Goal: Check status

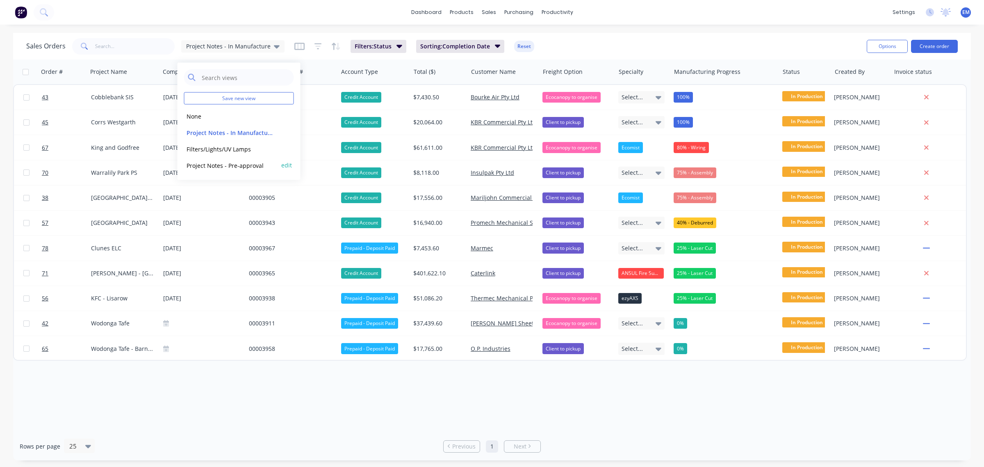
click at [260, 160] on div "Project Notes - Pre-approval edit" at bounding box center [239, 165] width 110 height 16
click at [240, 163] on button "Project Notes - Pre-approval" at bounding box center [231, 164] width 94 height 9
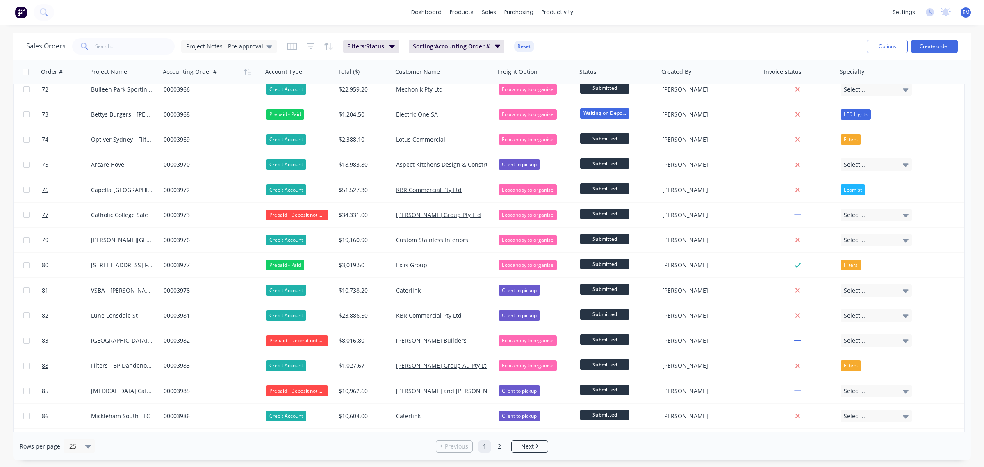
scroll to position [280, 0]
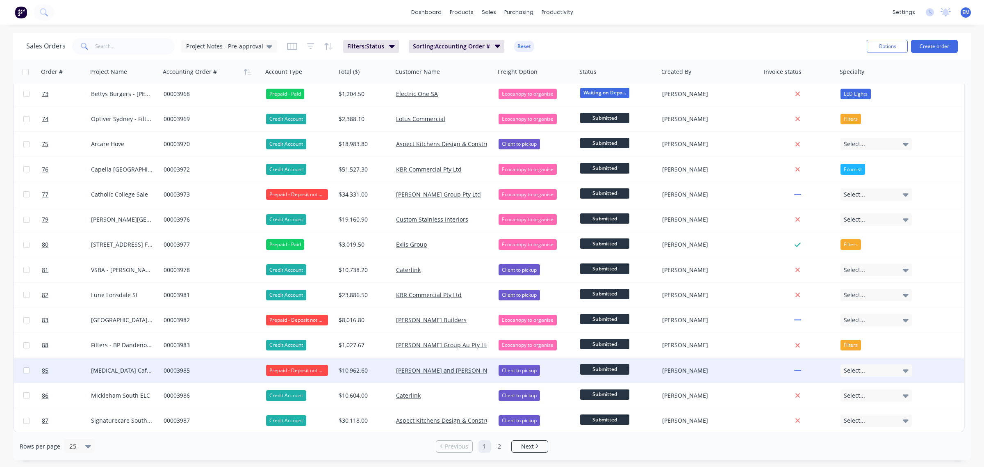
click at [308, 370] on div "Prepaid - Deposit not Paid" at bounding box center [297, 370] width 62 height 11
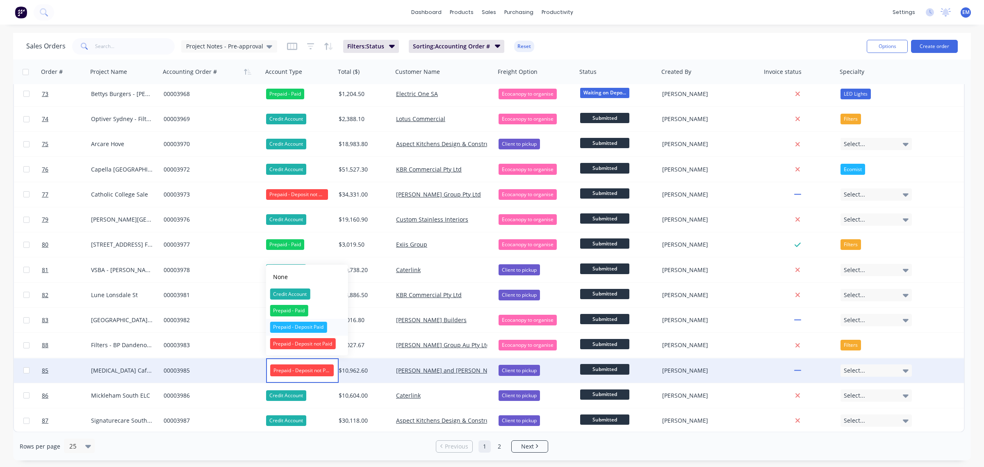
click at [308, 327] on div "Prepaid - Deposit Paid" at bounding box center [298, 327] width 57 height 11
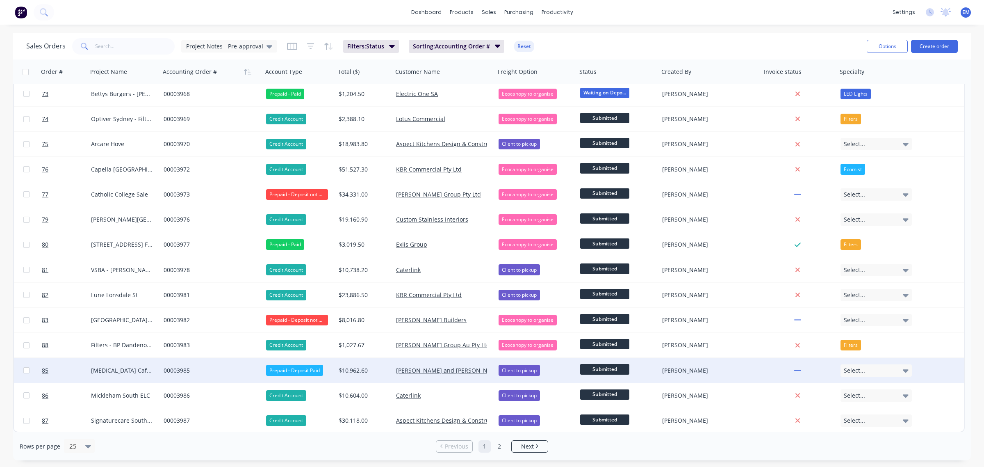
click at [617, 366] on span "Submitted" at bounding box center [604, 369] width 49 height 10
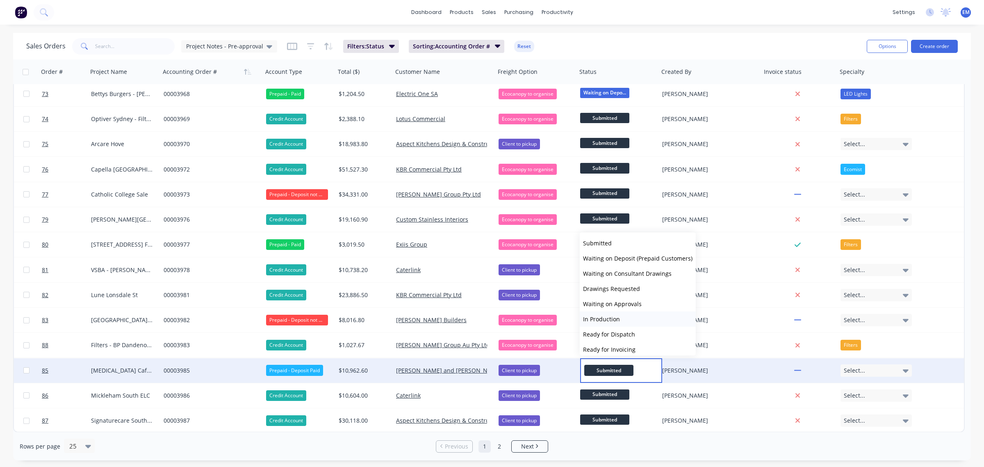
click at [619, 318] on button "In Production" at bounding box center [638, 318] width 116 height 15
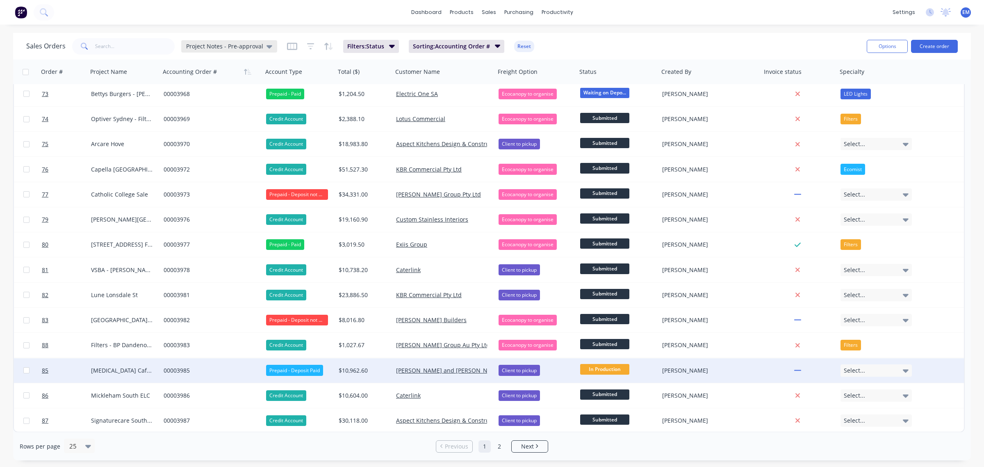
click at [254, 42] on span "Project Notes - Pre-approval" at bounding box center [224, 46] width 77 height 9
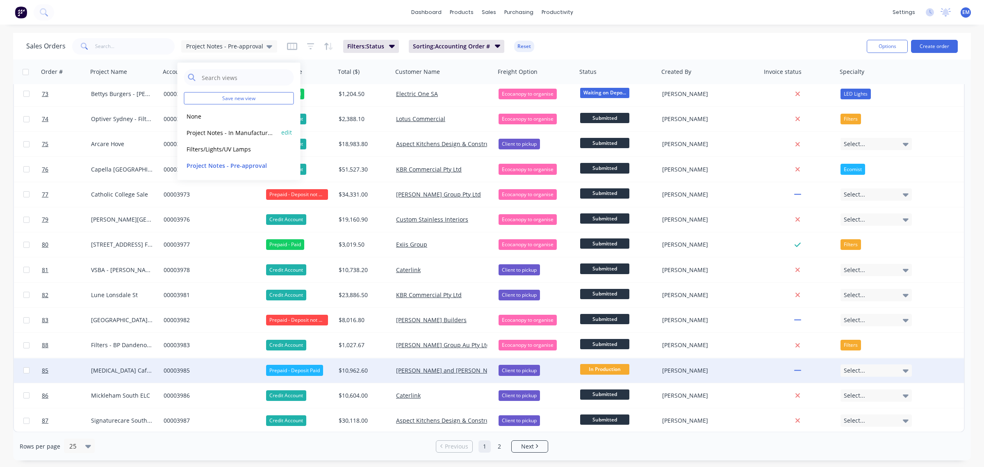
click at [242, 129] on button "Project Notes - In Manufacture (Default)" at bounding box center [231, 132] width 94 height 9
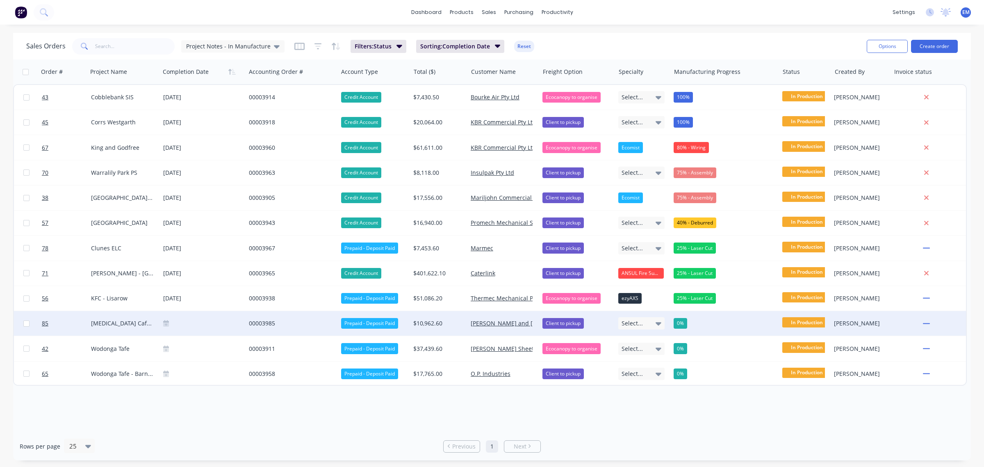
click at [166, 324] on icon at bounding box center [166, 323] width 6 height 6
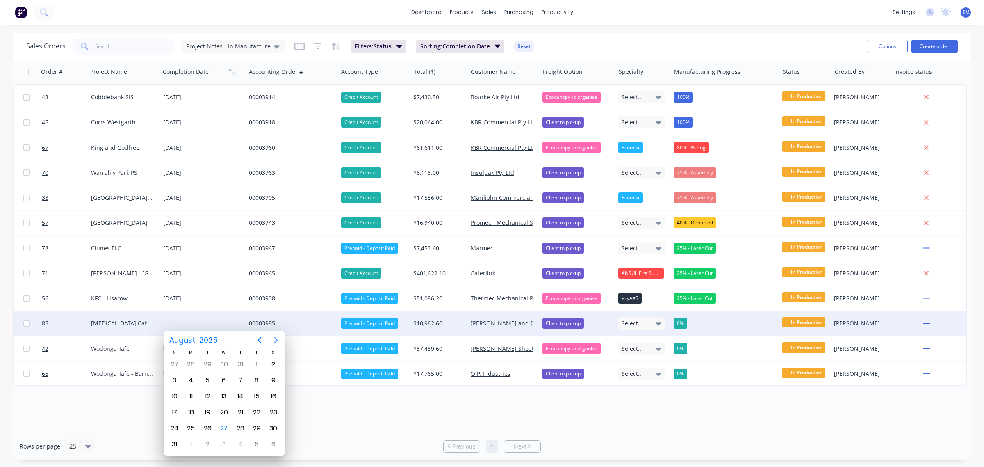
click at [278, 333] on button "Next page" at bounding box center [276, 340] width 16 height 16
click at [228, 389] on div "17" at bounding box center [224, 396] width 16 height 16
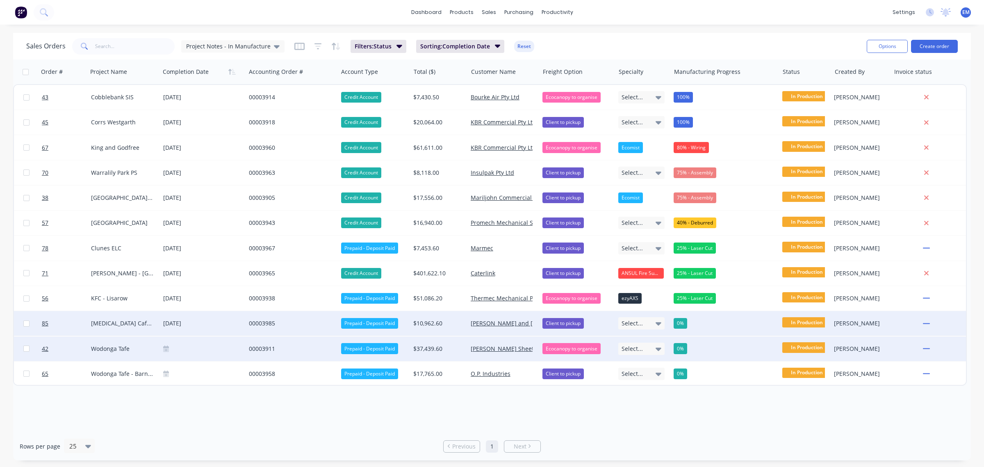
click at [169, 347] on icon at bounding box center [166, 348] width 6 height 6
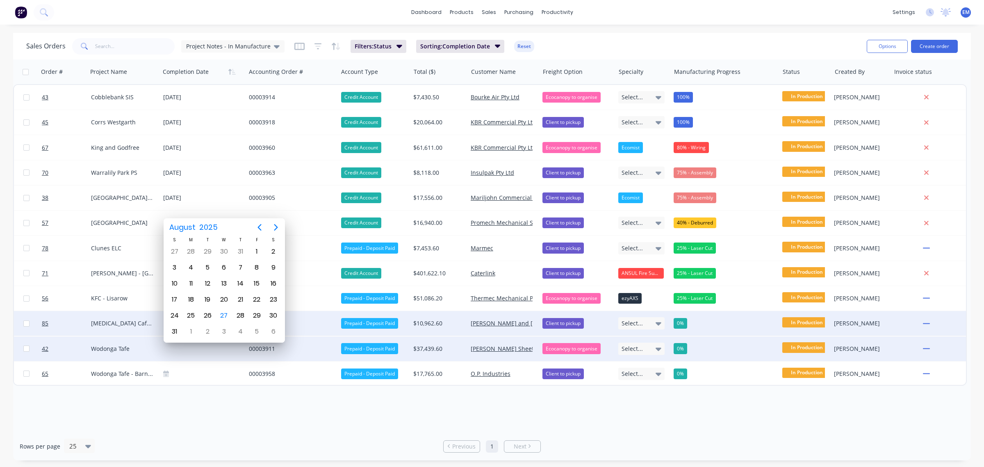
click at [216, 415] on div "Order # Project Name Completion Date Accounting Order # Account Type Total ($) …" at bounding box center [492, 245] width 958 height 372
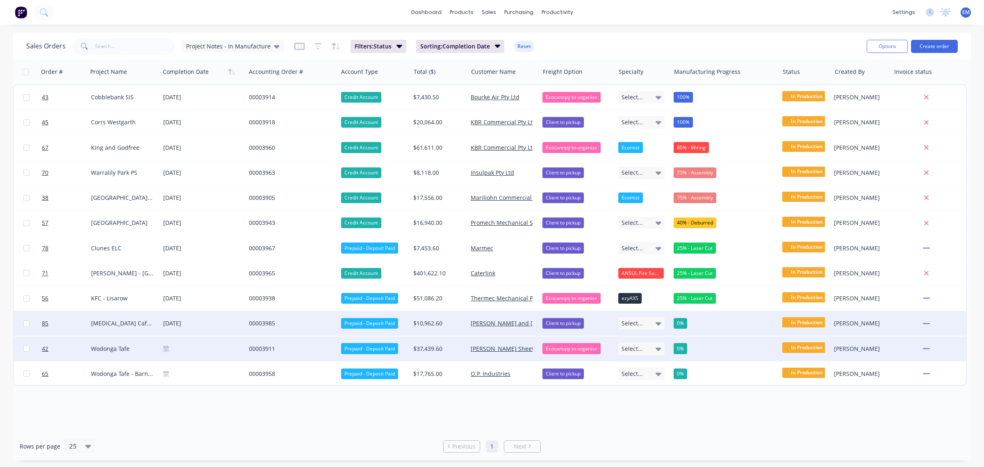
click at [164, 349] on icon at bounding box center [166, 350] width 6 height 4
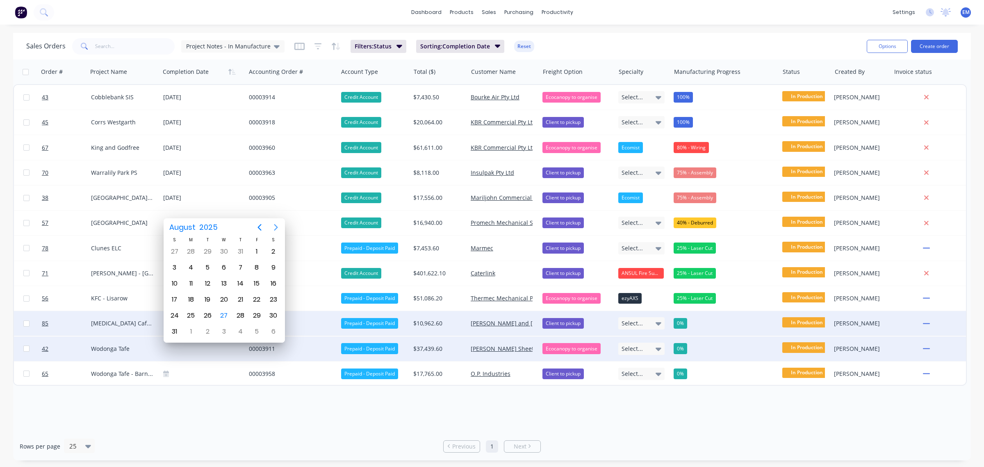
click at [277, 228] on icon "Next page" at bounding box center [276, 227] width 4 height 7
click at [195, 263] on div "8" at bounding box center [191, 267] width 12 height 12
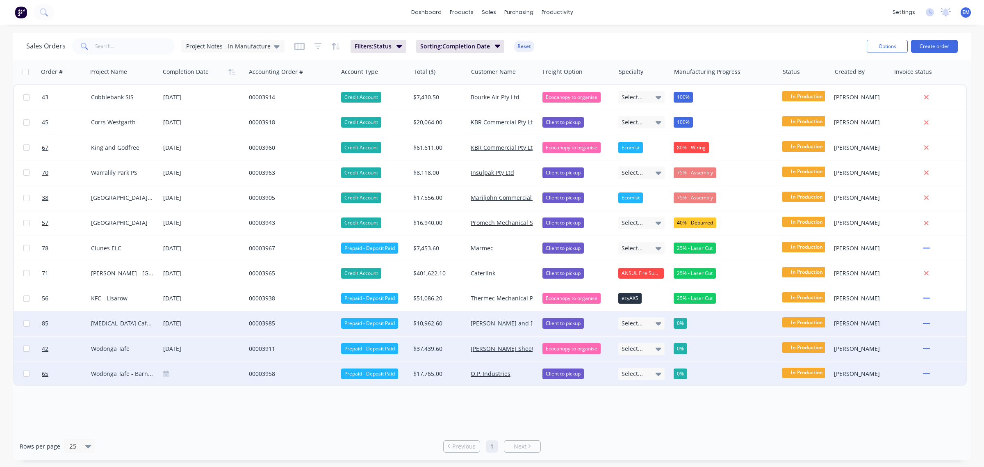
click at [169, 372] on icon at bounding box center [166, 373] width 6 height 6
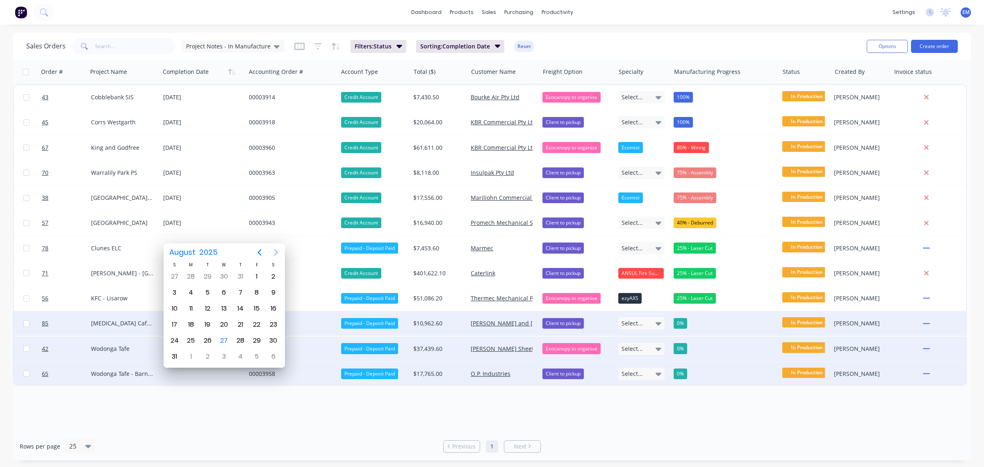
click at [278, 252] on icon "Next page" at bounding box center [276, 252] width 10 height 10
click at [254, 275] on div "3" at bounding box center [257, 276] width 12 height 12
